Goal: Task Accomplishment & Management: Use online tool/utility

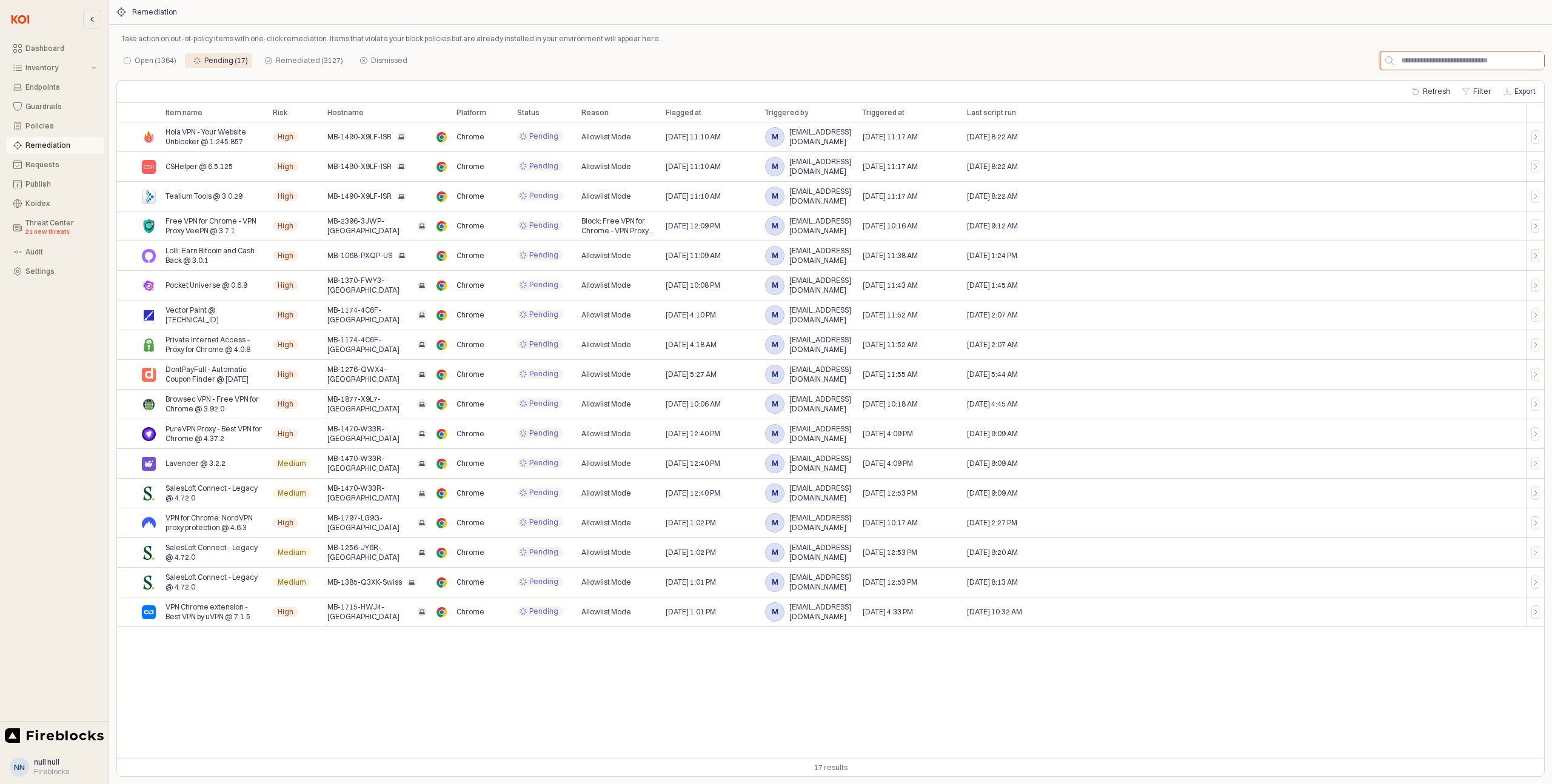
click at [1439, 59] on input "App Frame" at bounding box center [1468, 61] width 150 height 18
click at [135, 63] on div "Open (1364)" at bounding box center [155, 60] width 41 height 14
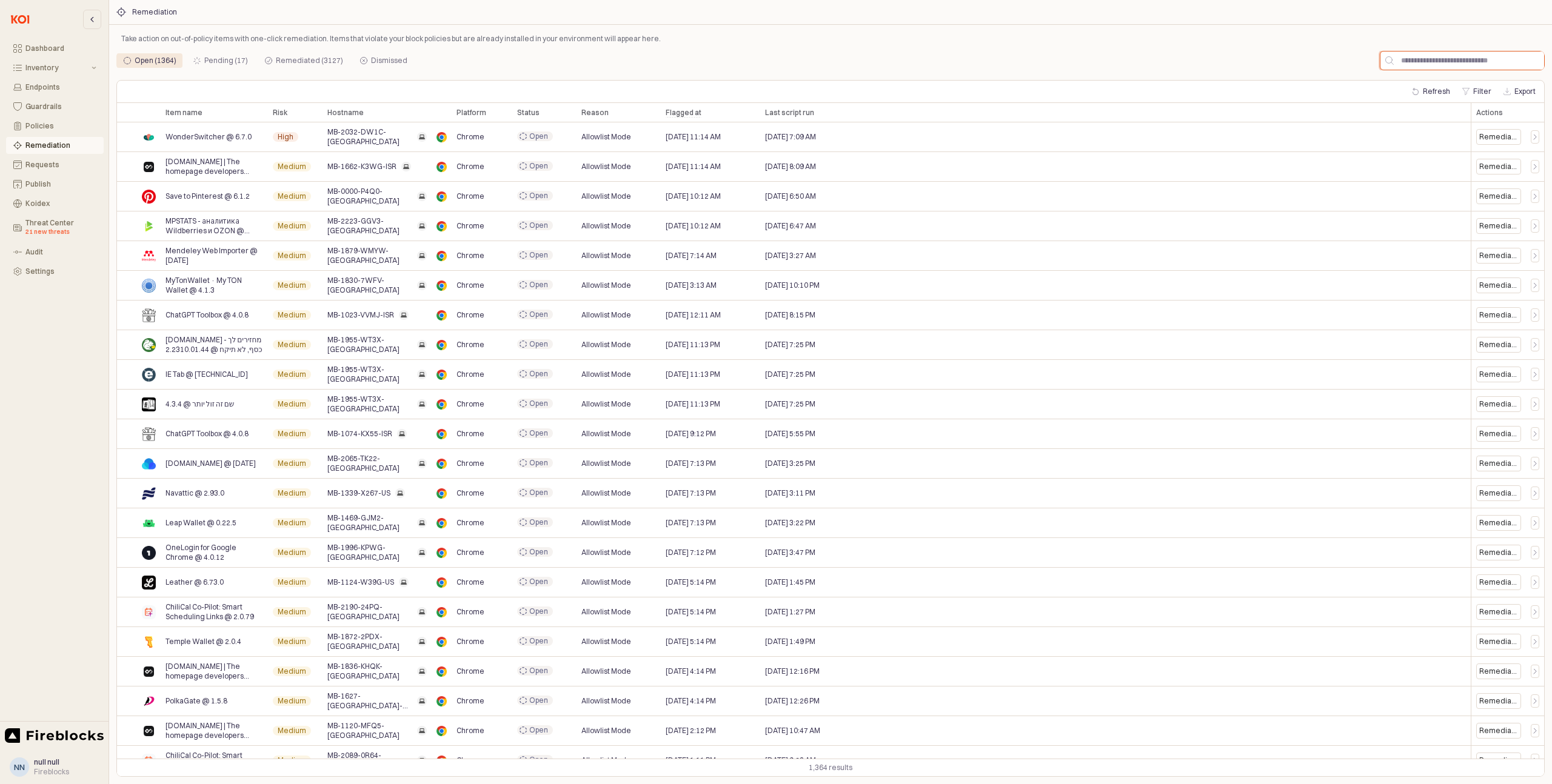
click at [1411, 63] on input "App Frame" at bounding box center [1468, 61] width 150 height 18
paste input "**********"
type input "**********"
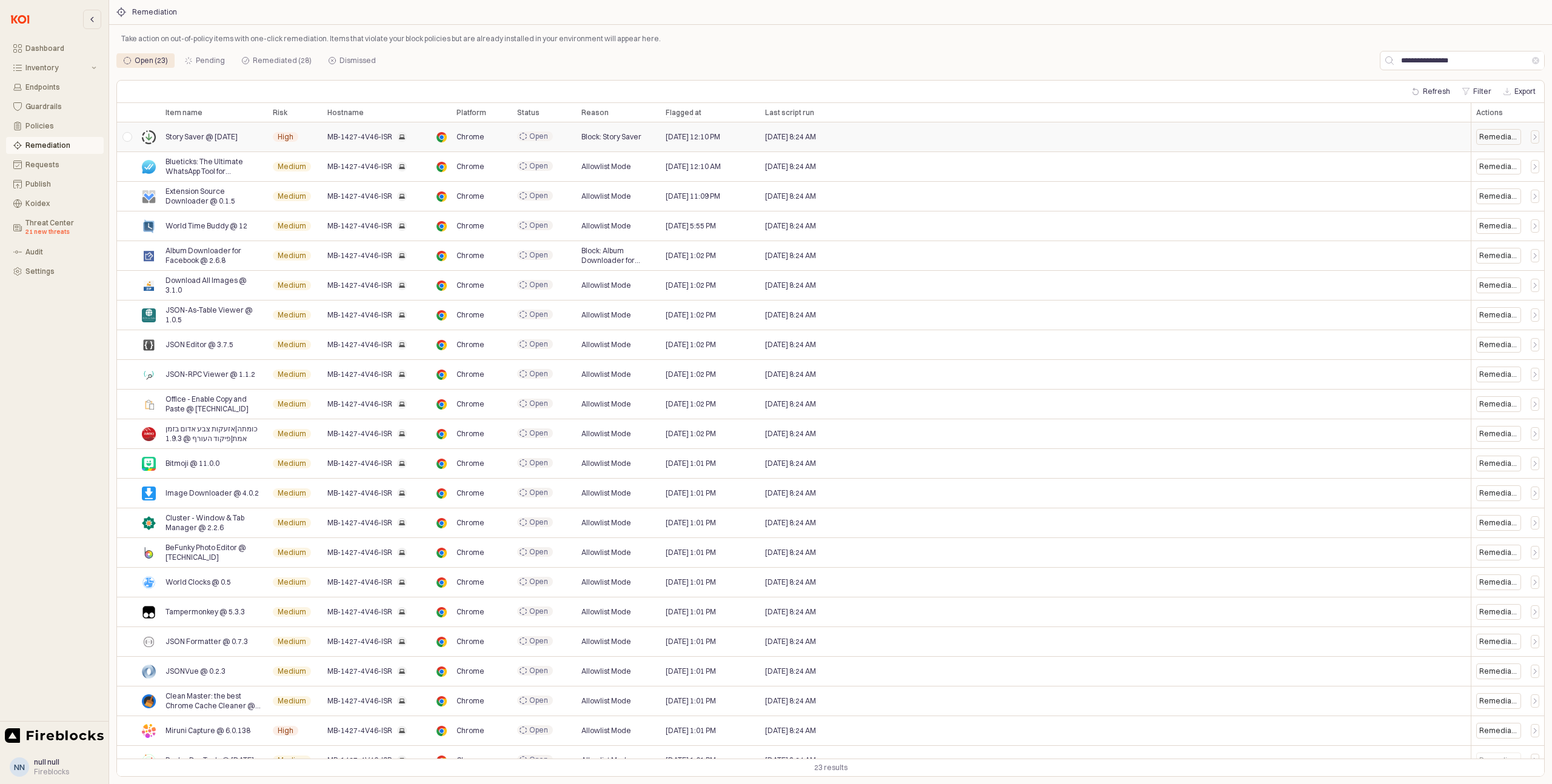
click at [129, 139] on div "App Frame" at bounding box center [127, 137] width 20 height 30
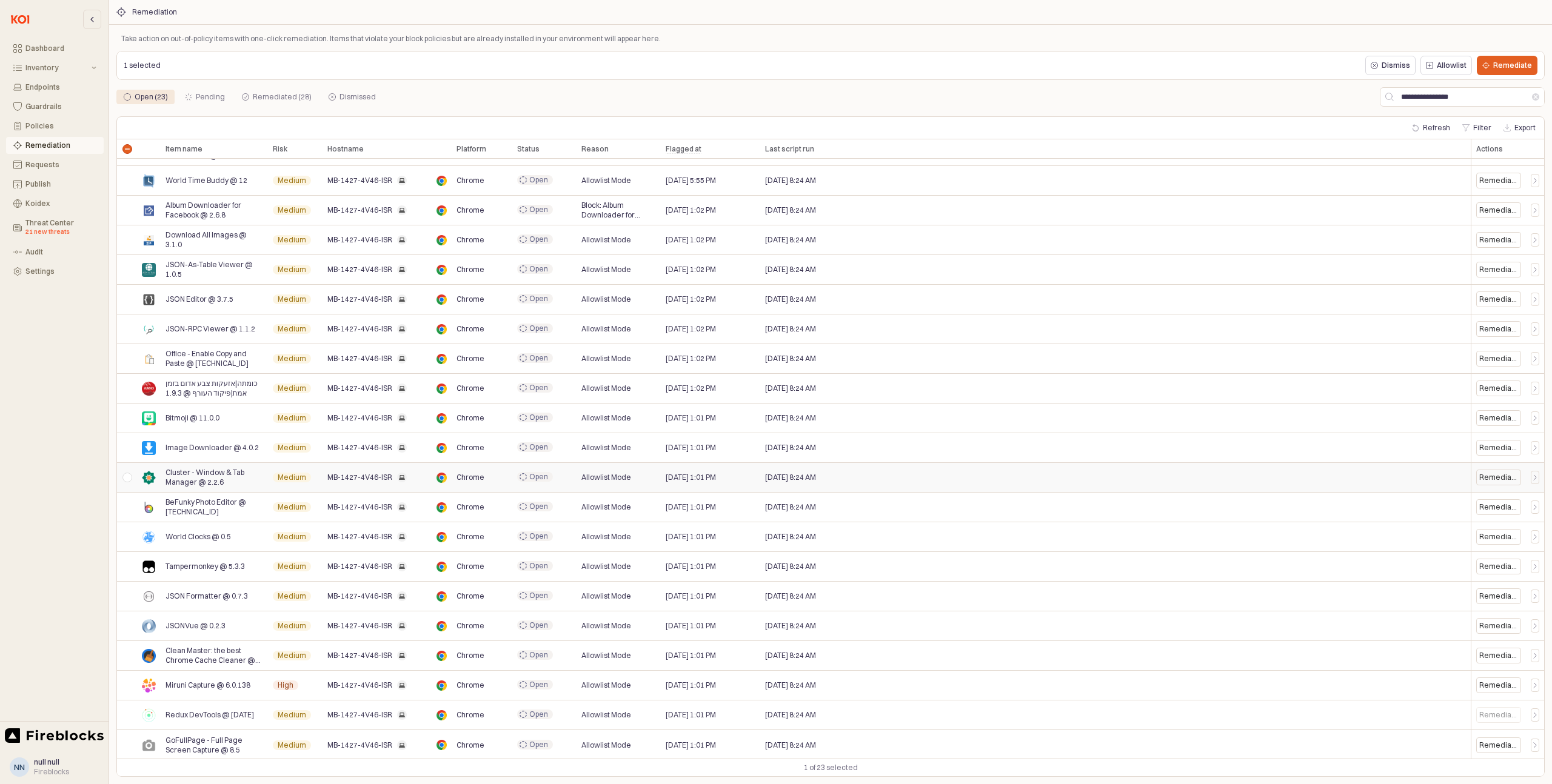
scroll to position [83, 0]
click at [129, 682] on div "App Frame" at bounding box center [127, 684] width 20 height 30
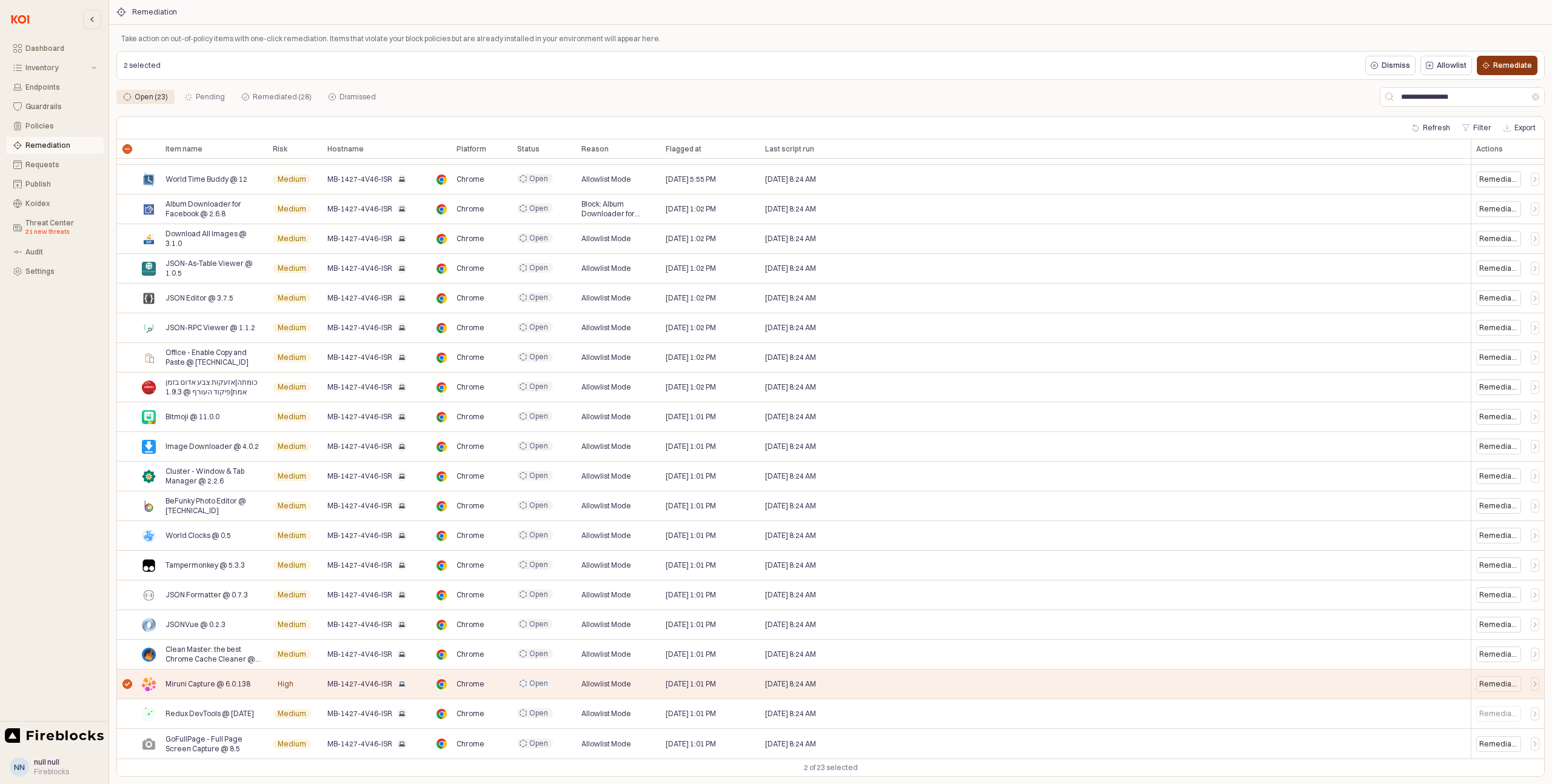
click at [1512, 66] on p "Remediate" at bounding box center [1513, 65] width 38 height 10
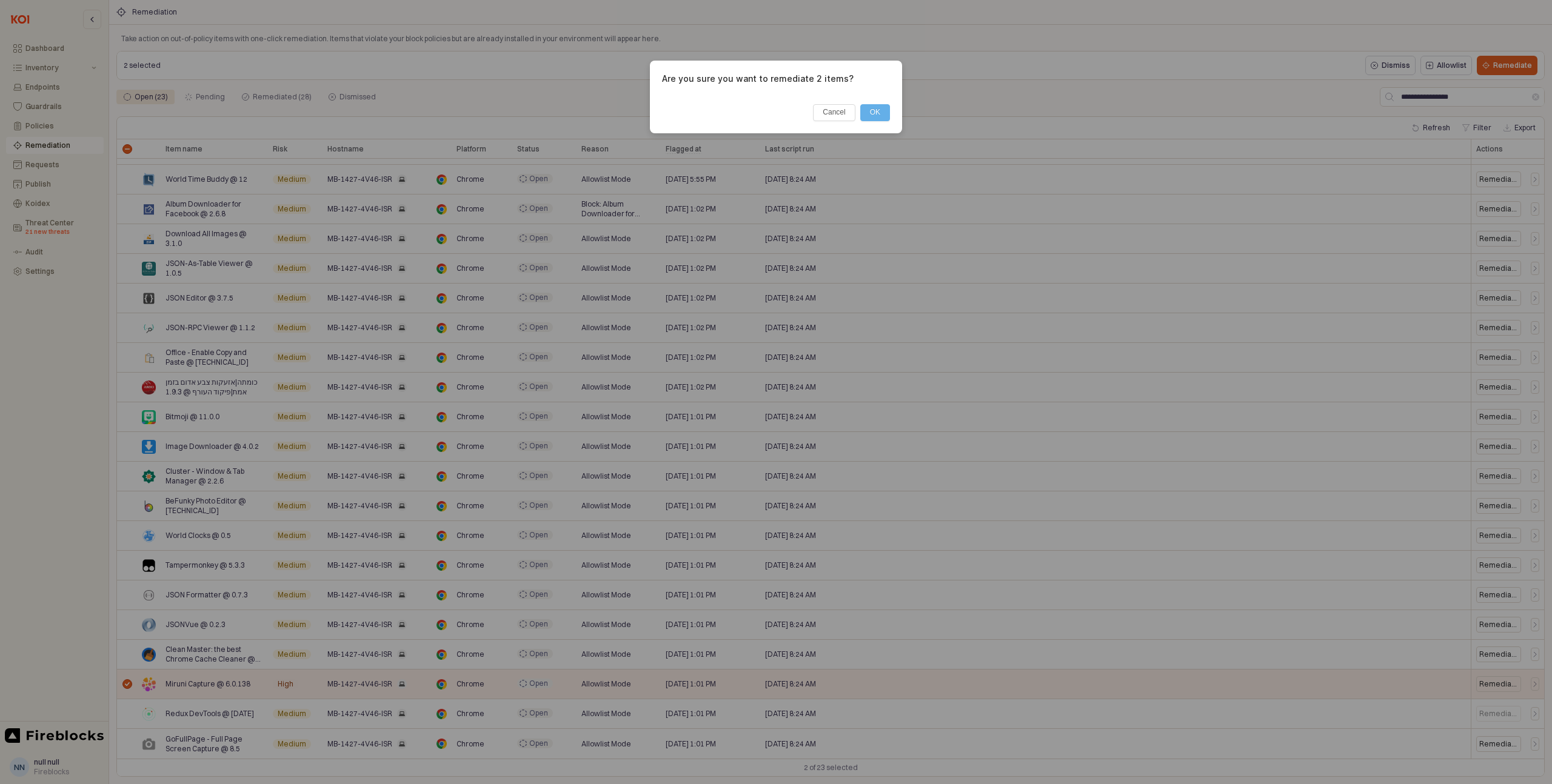
click at [875, 114] on button "OK" at bounding box center [875, 113] width 30 height 17
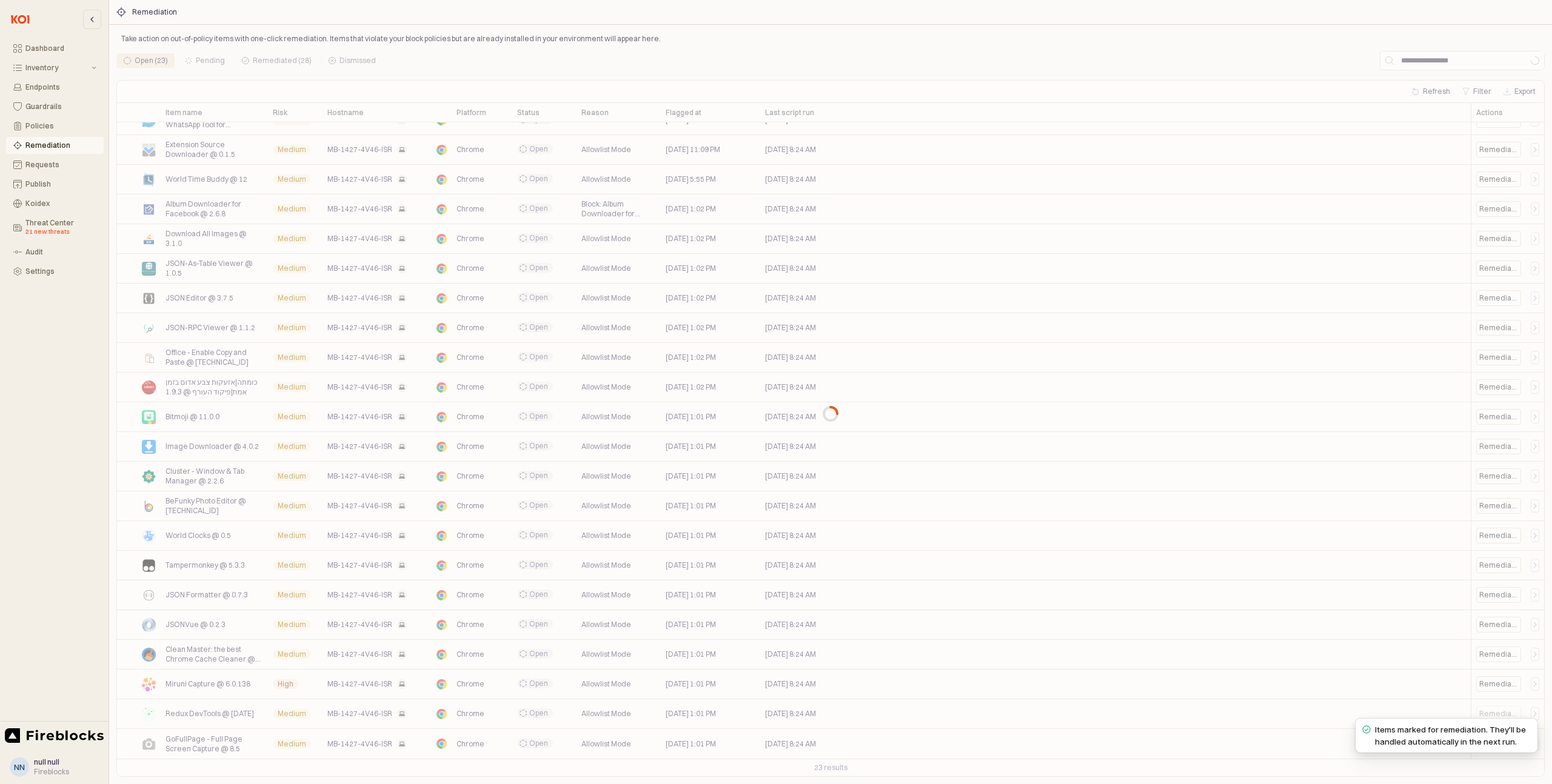
scroll to position [0, 0]
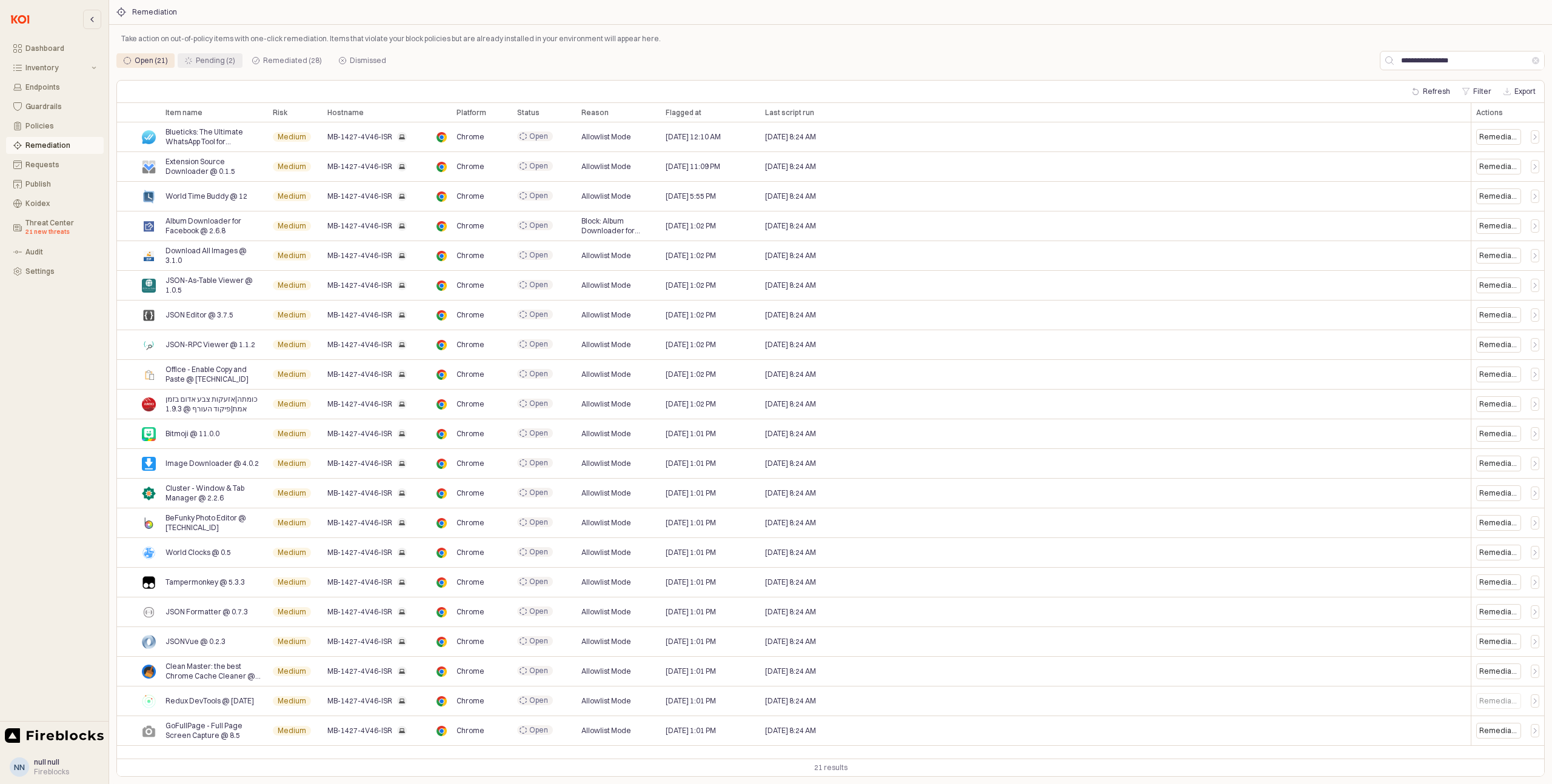
click at [211, 63] on div "Pending (2)" at bounding box center [216, 60] width 39 height 14
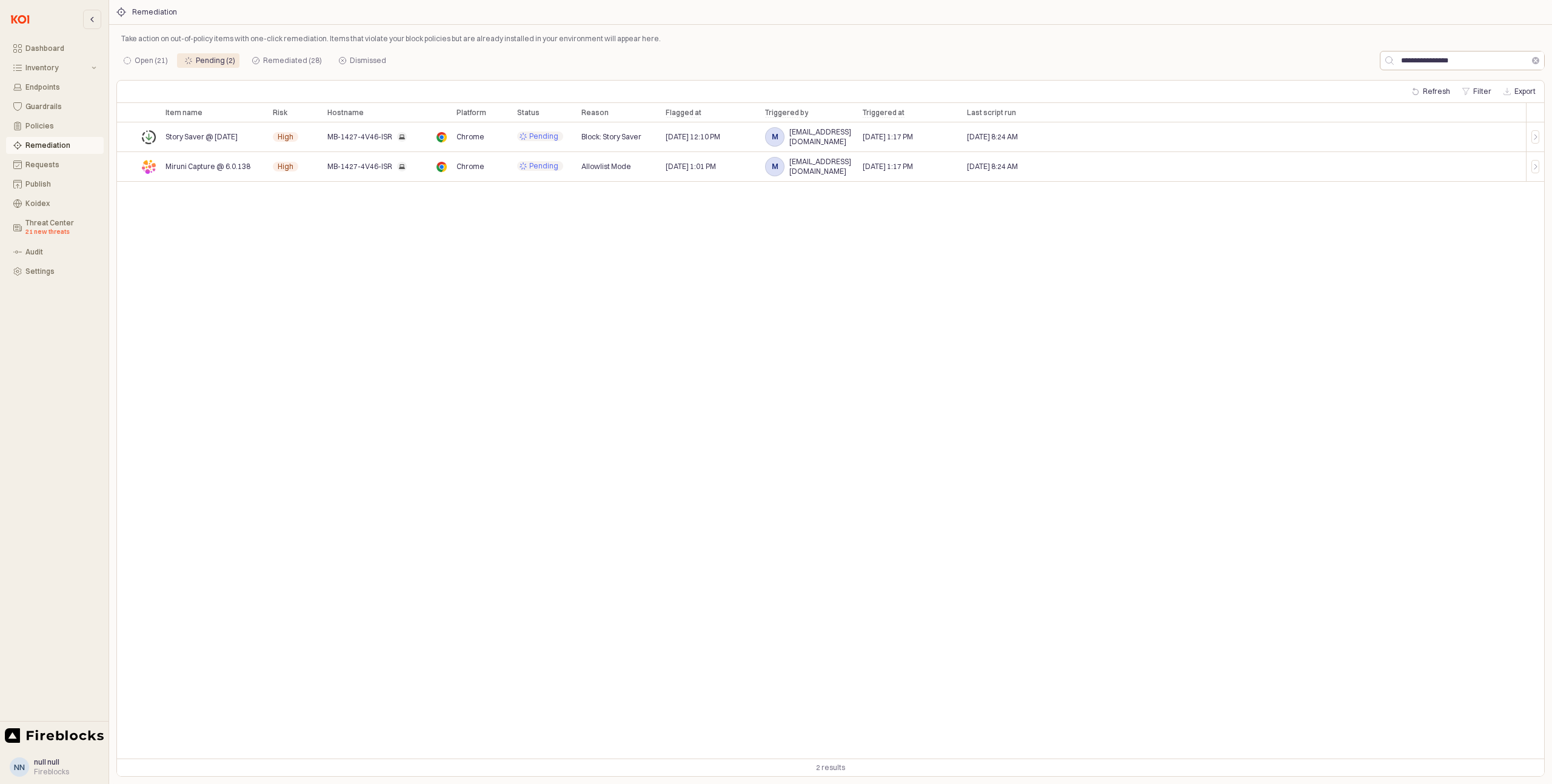
click at [1539, 63] on button "Clear" at bounding box center [1536, 61] width 8 height 8
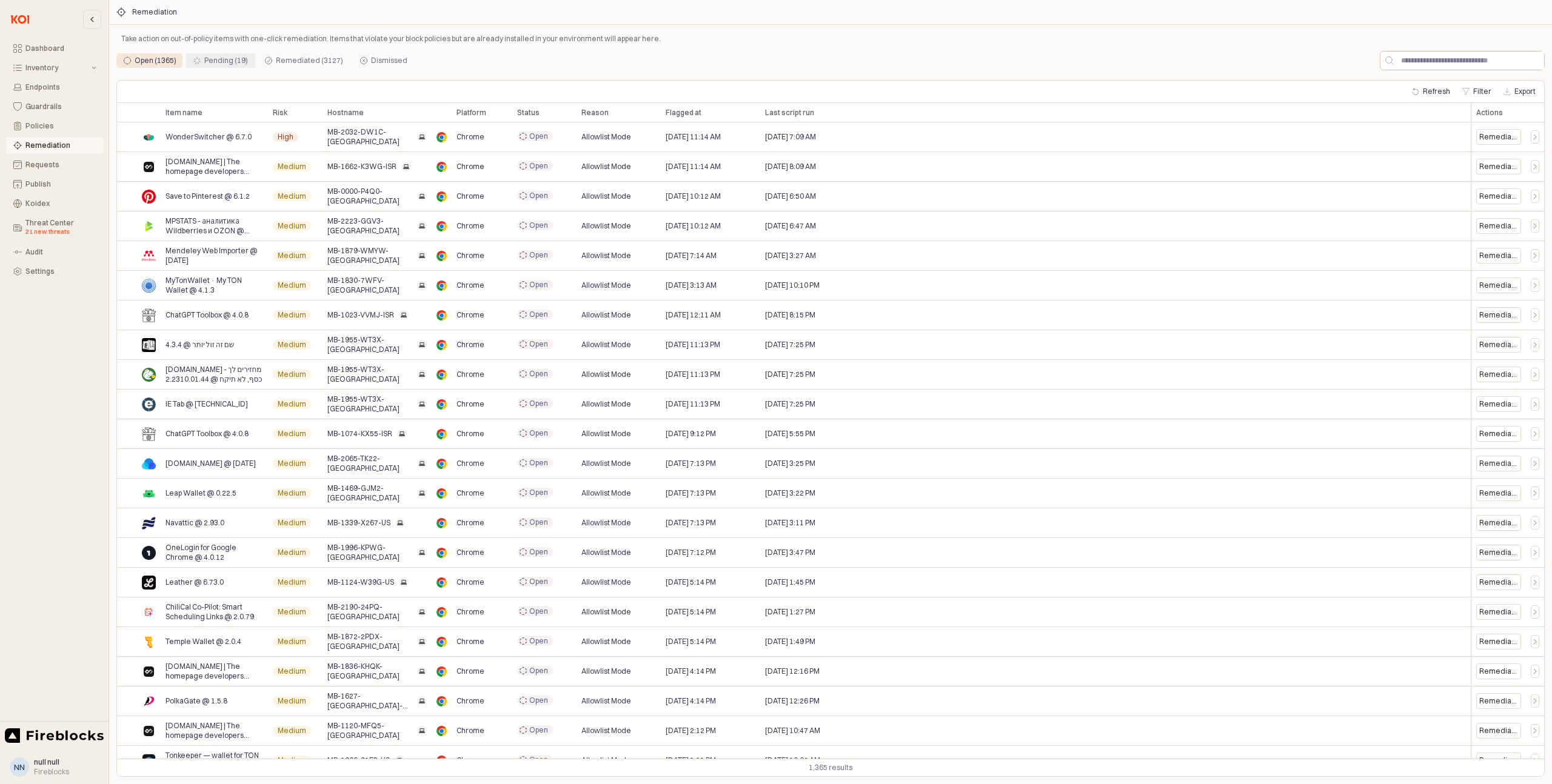
click at [222, 59] on div "Pending (19)" at bounding box center [225, 60] width 43 height 14
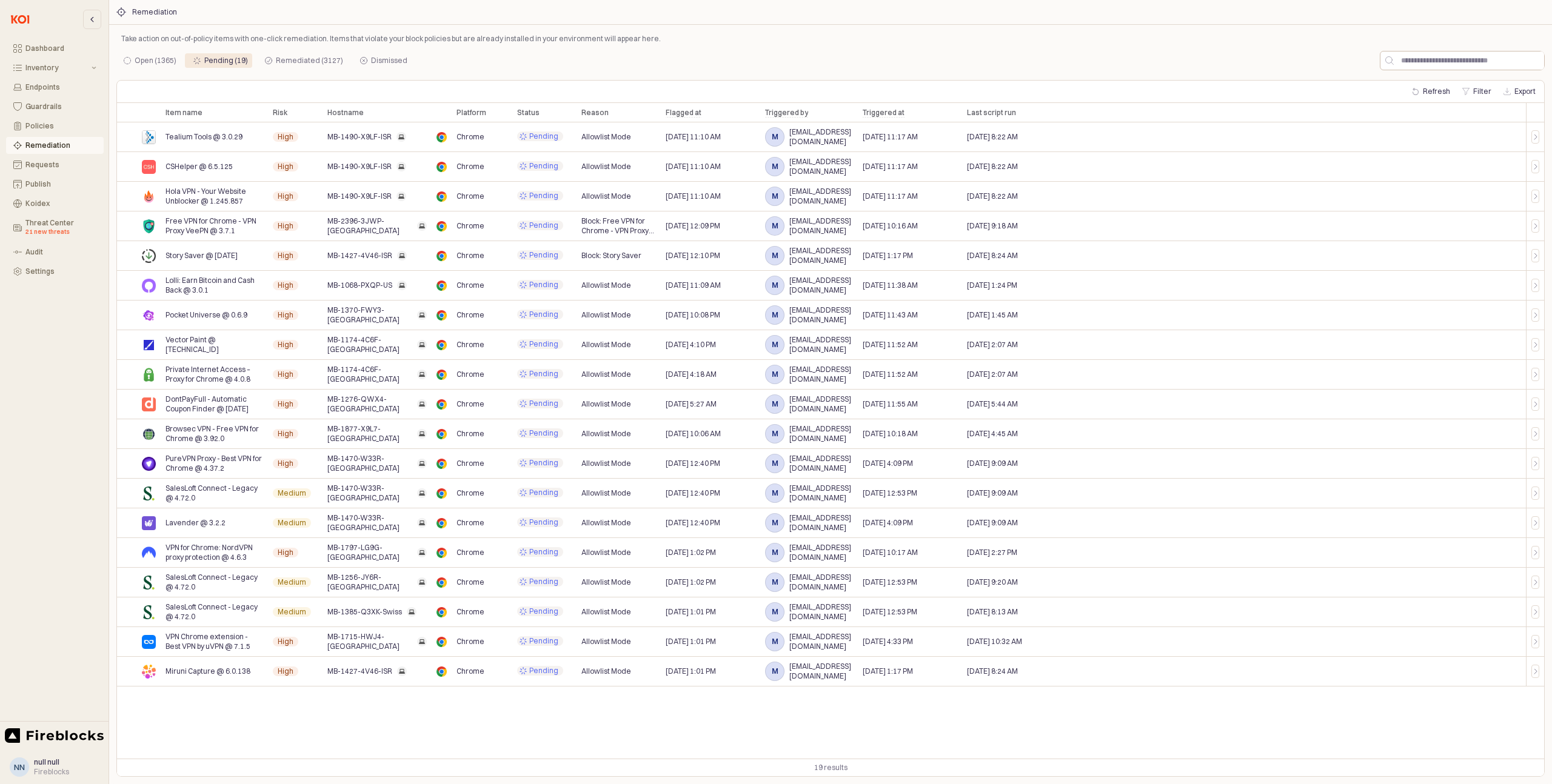
click at [369, 644] on span "MB-1715-HWJ4-[GEOGRAPHIC_DATA]" at bounding box center [369, 642] width 85 height 19
copy span "MB-1715-HWJ4-[GEOGRAPHIC_DATA]"
